Goal: Check status: Check status

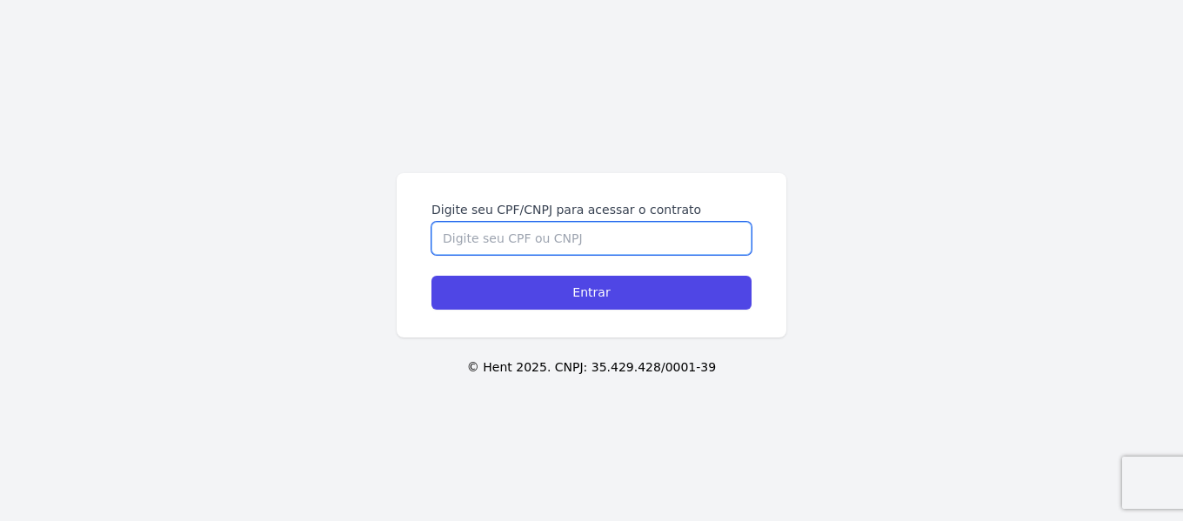
click at [513, 243] on input "Digite seu CPF/CNPJ para acessar o contrato" at bounding box center [591, 238] width 320 height 33
type input "05484211450"
click at [431, 276] on input "Entrar" at bounding box center [591, 293] width 320 height 34
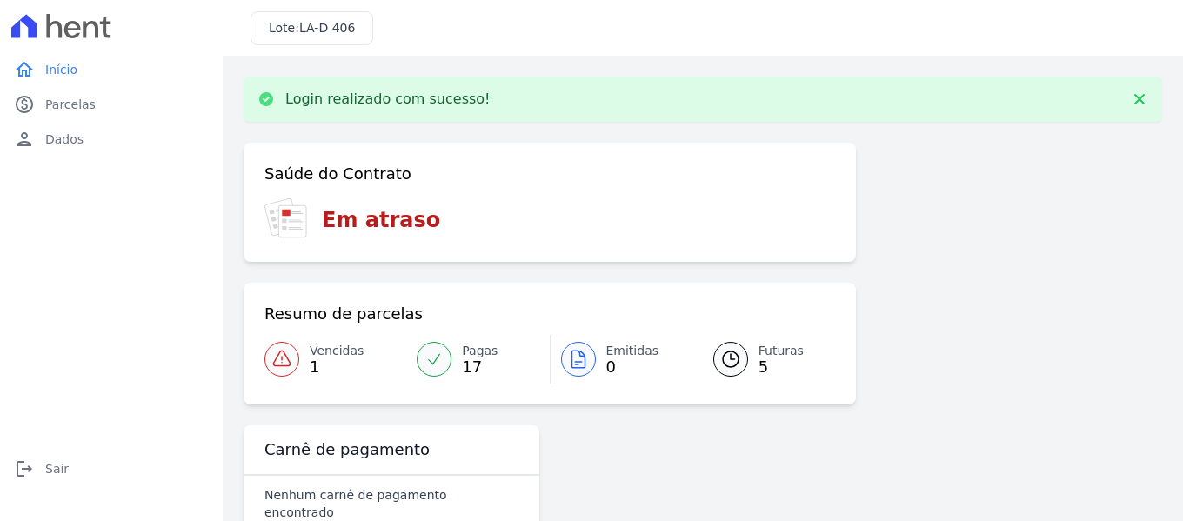
click at [296, 351] on div at bounding box center [281, 359] width 35 height 35
